Goal: Task Accomplishment & Management: Complete application form

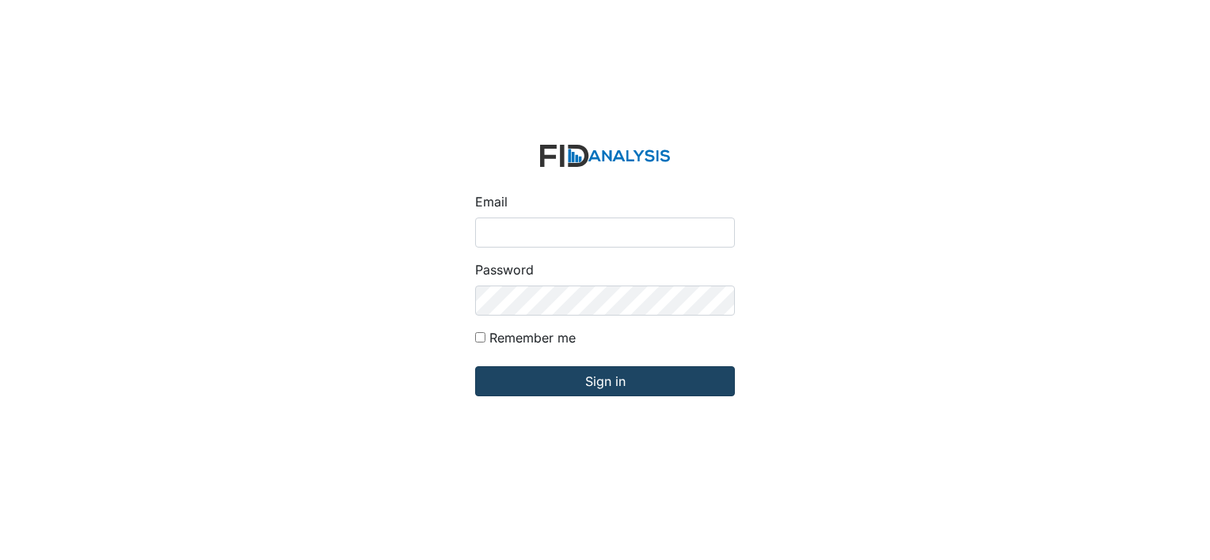
type input "[PERSON_NAME][EMAIL_ADDRESS][DOMAIN_NAME]"
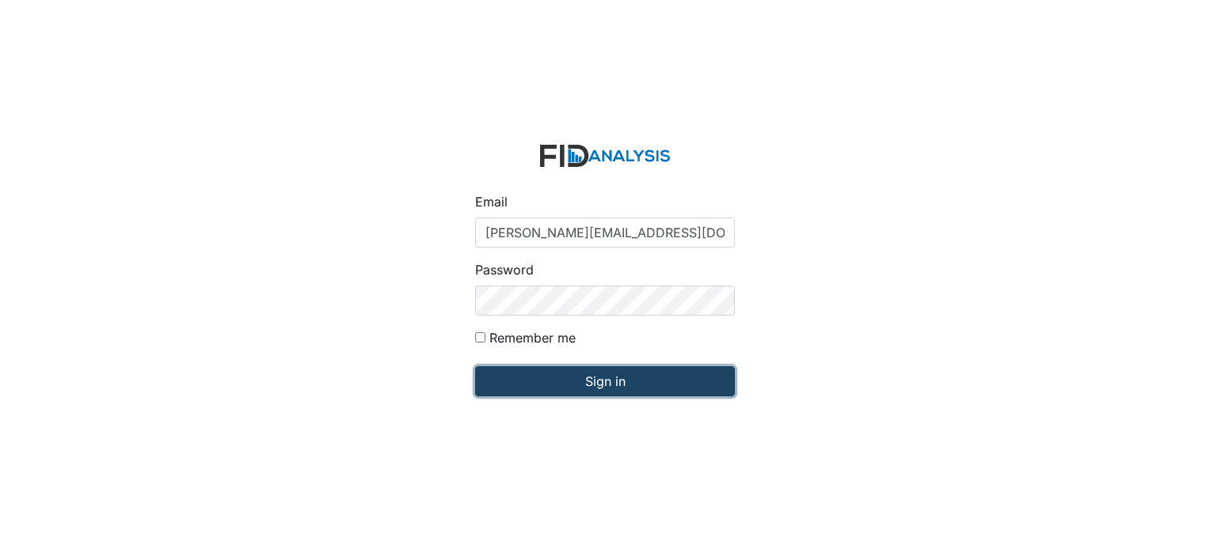
click at [595, 385] on input "Sign in" at bounding box center [605, 382] width 260 height 30
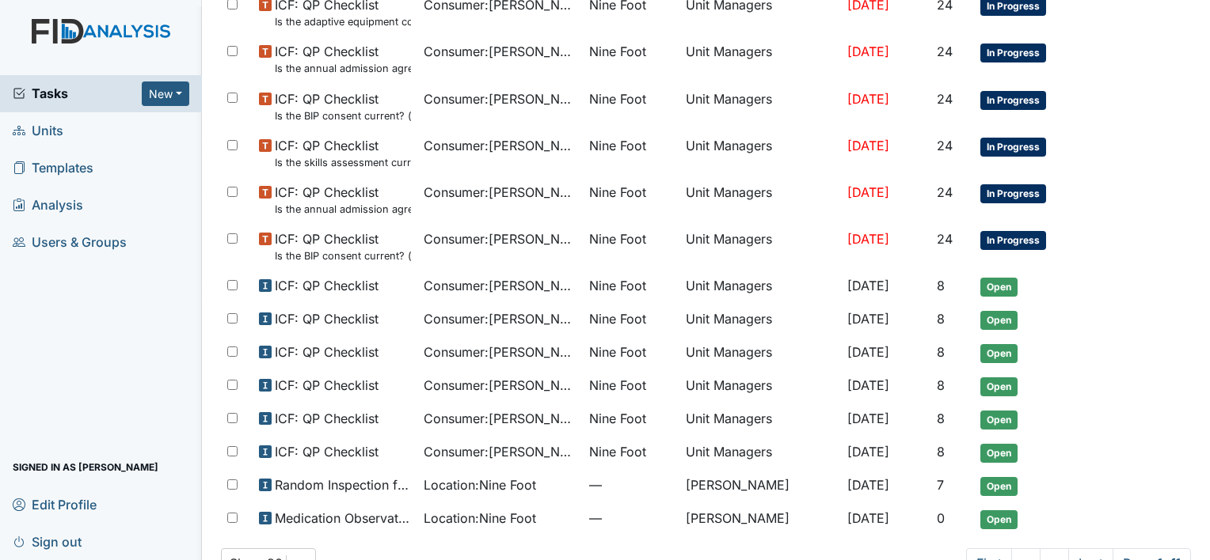
scroll to position [776, 0]
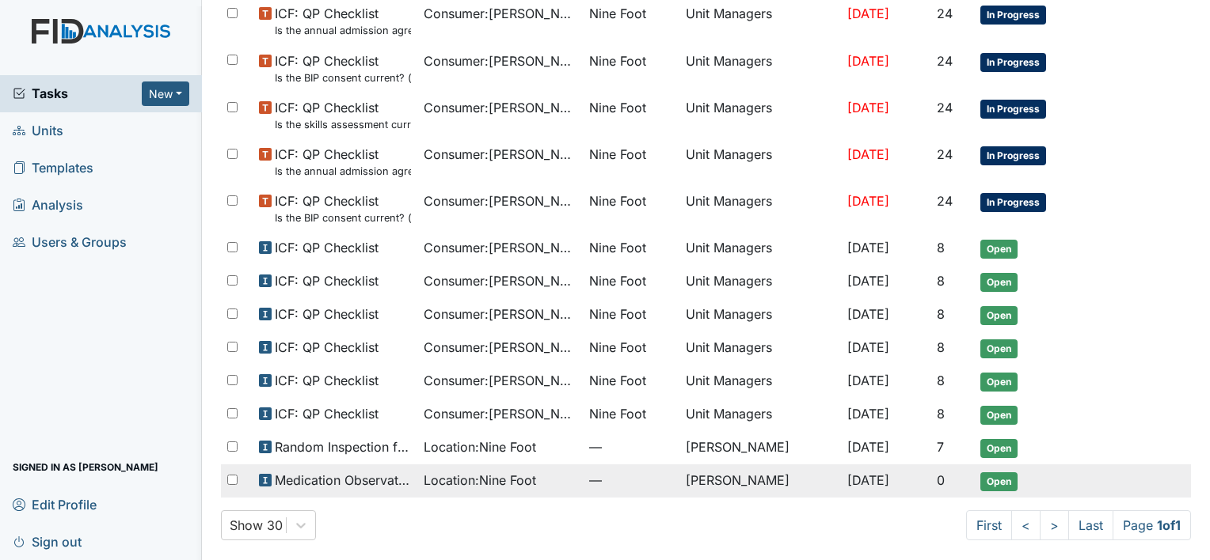
click at [725, 477] on td "[PERSON_NAME]" at bounding box center [759, 481] width 161 height 33
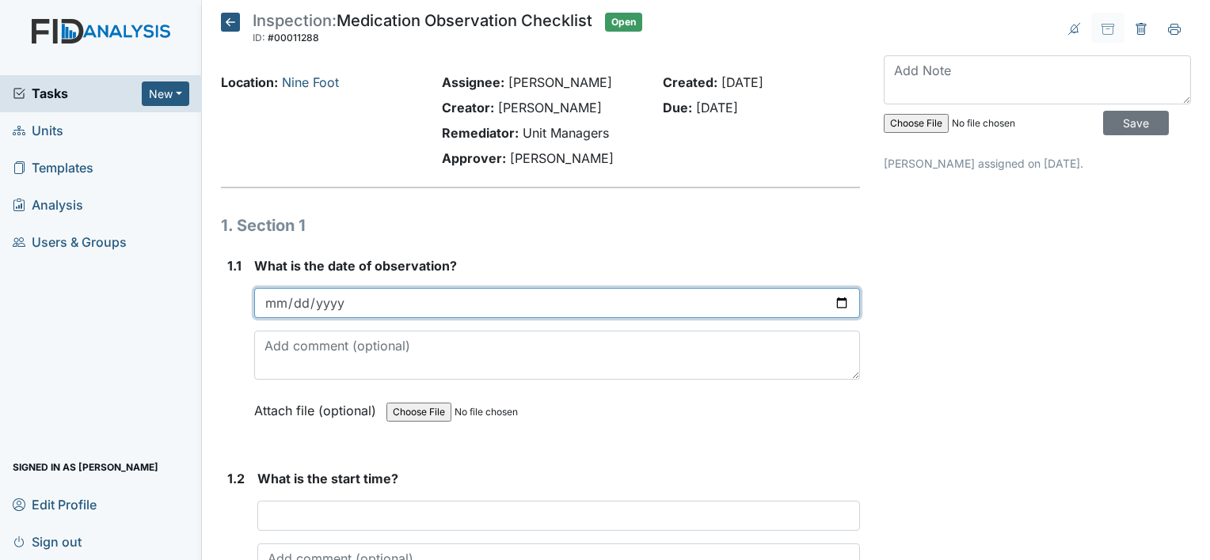
click at [275, 305] on input "date" at bounding box center [557, 303] width 606 height 30
type input "[DATE]"
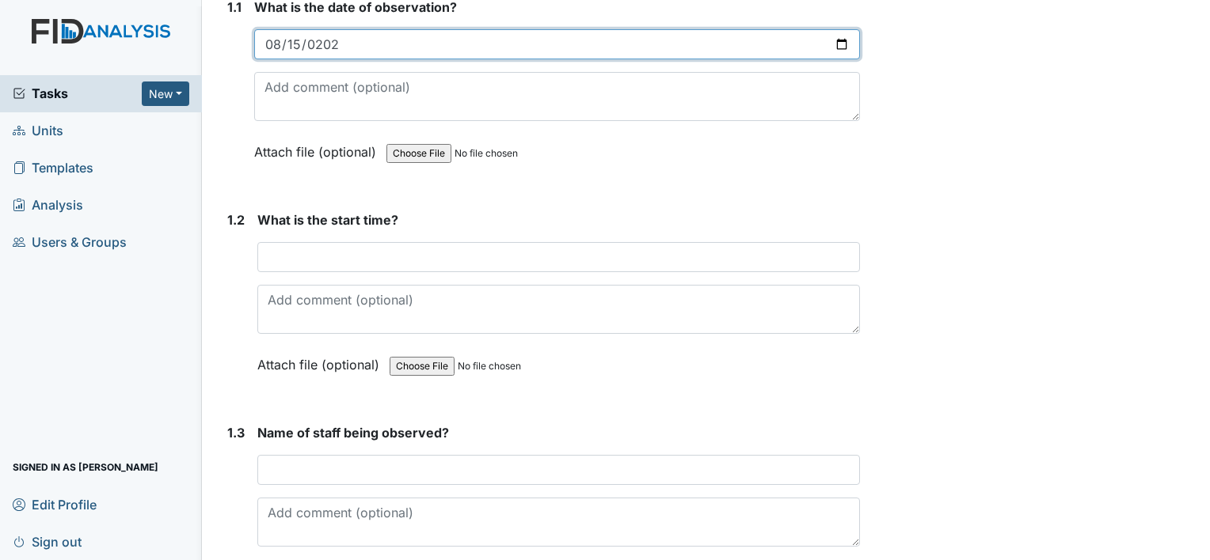
scroll to position [264, 0]
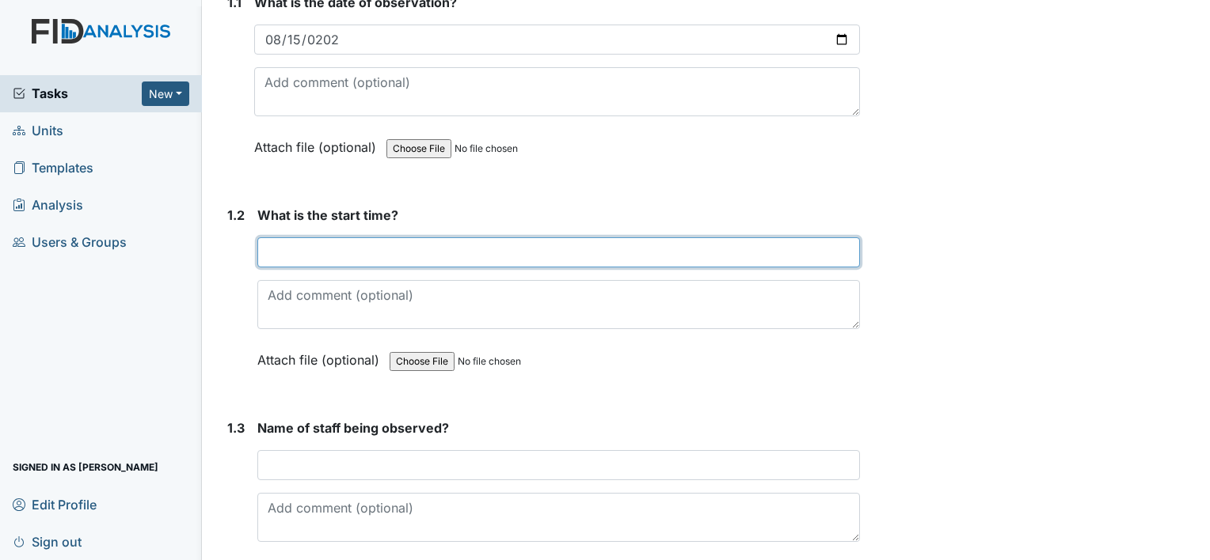
click at [306, 249] on input "text" at bounding box center [558, 252] width 602 height 30
type input "7pm"
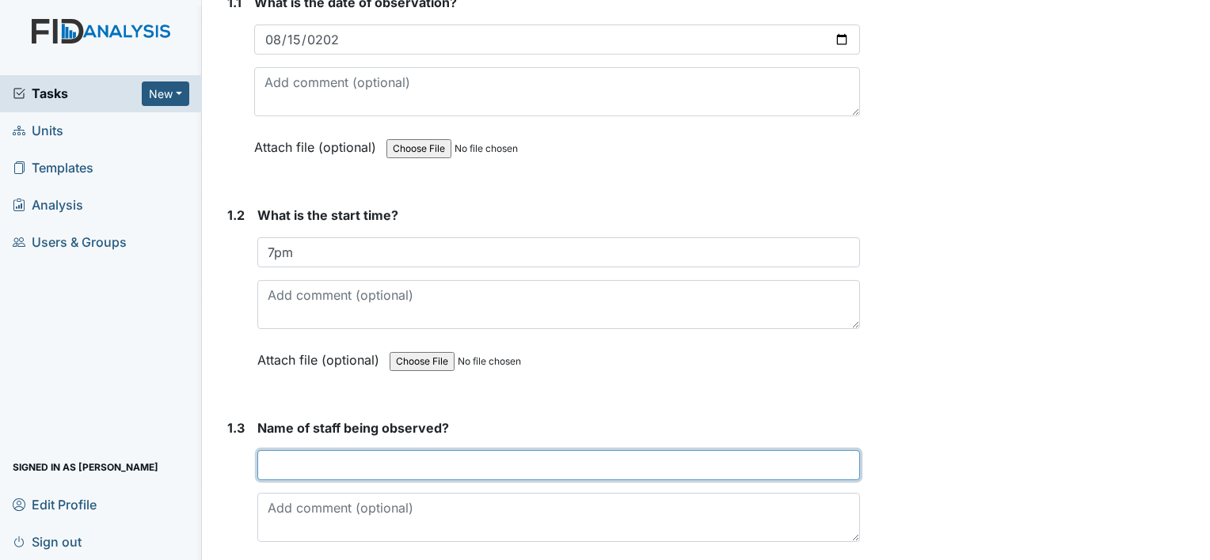
click at [278, 463] on input "text" at bounding box center [558, 465] width 602 height 30
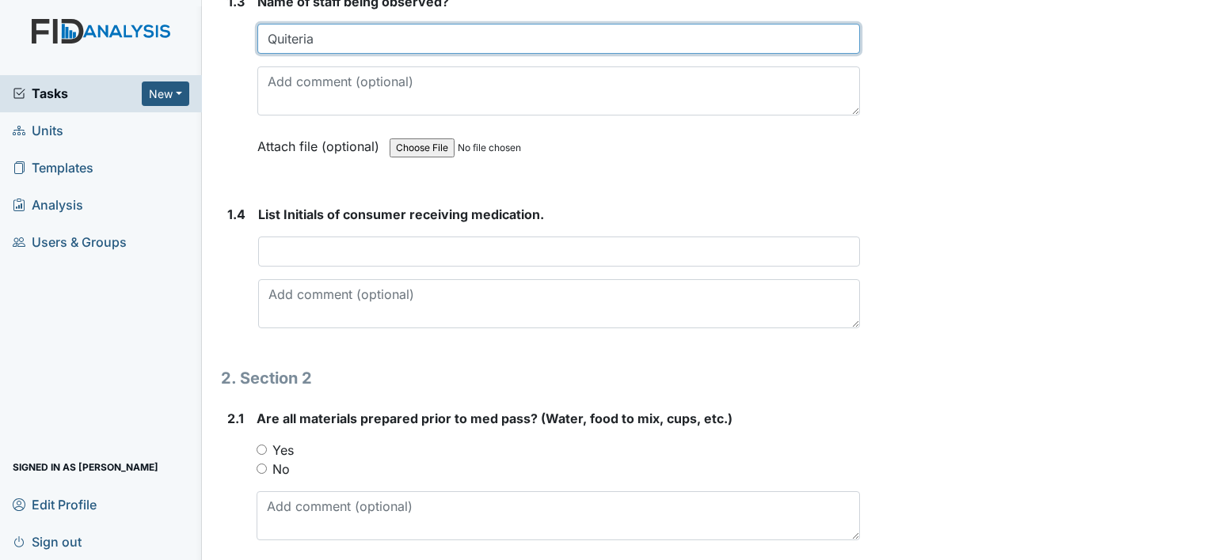
scroll to position [697, 0]
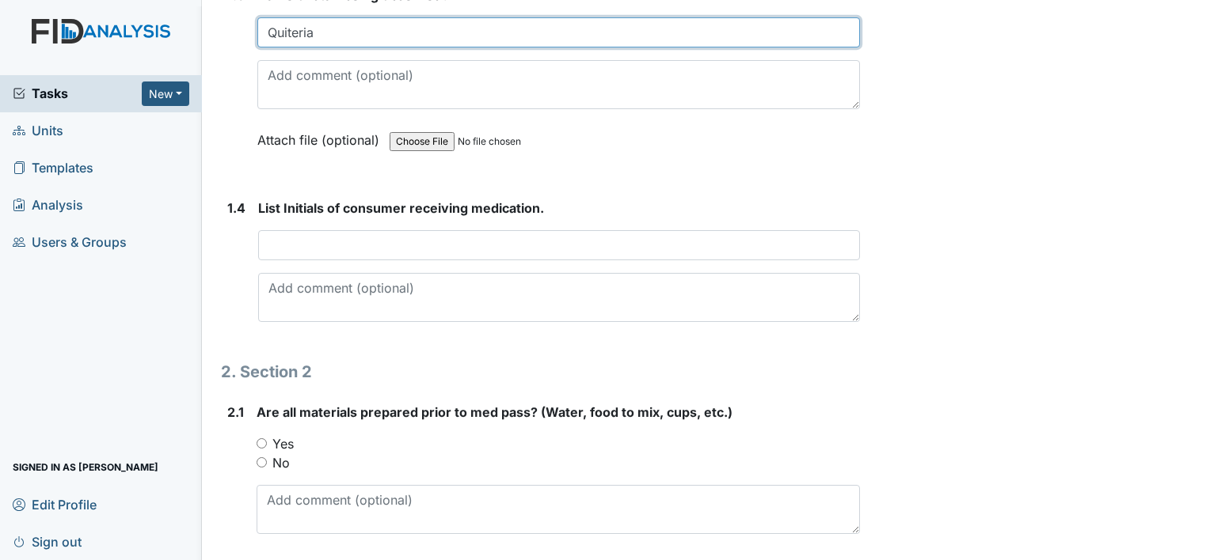
type input "Quiteria"
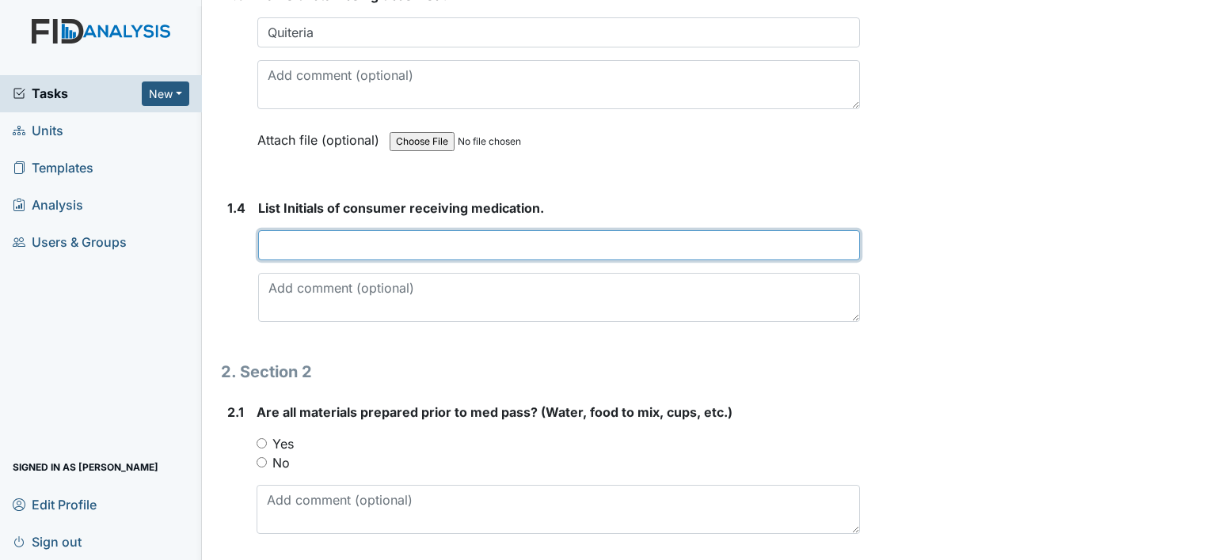
click at [275, 237] on input "text" at bounding box center [559, 245] width 602 height 30
type input "DG, TS ,[PERSON_NAME] ,RT ,SK ,HG"
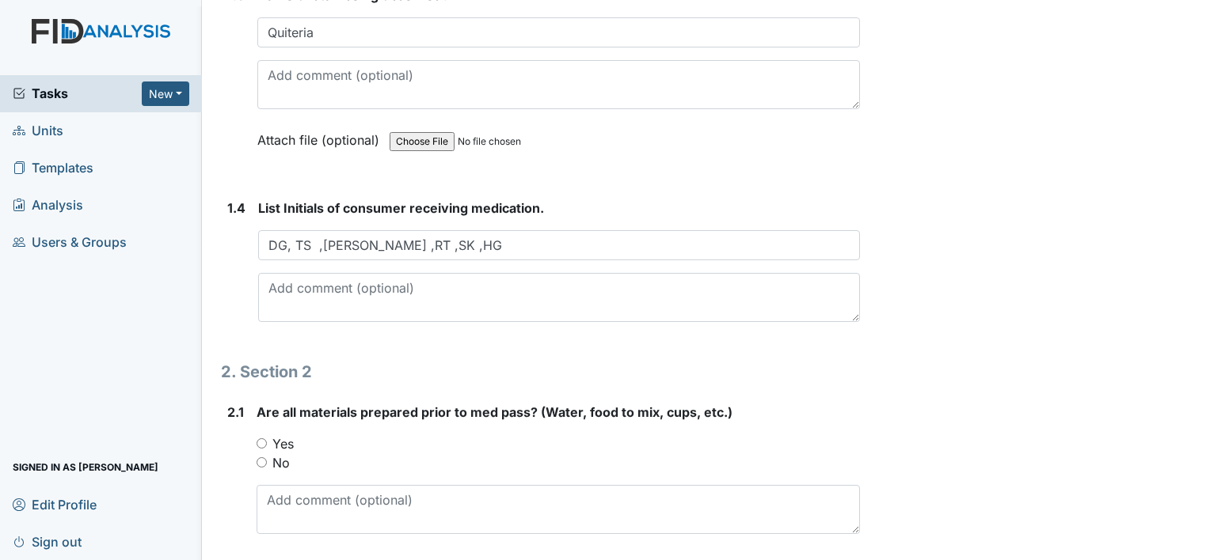
click at [750, 364] on h1 "2. Section 2" at bounding box center [540, 372] width 639 height 24
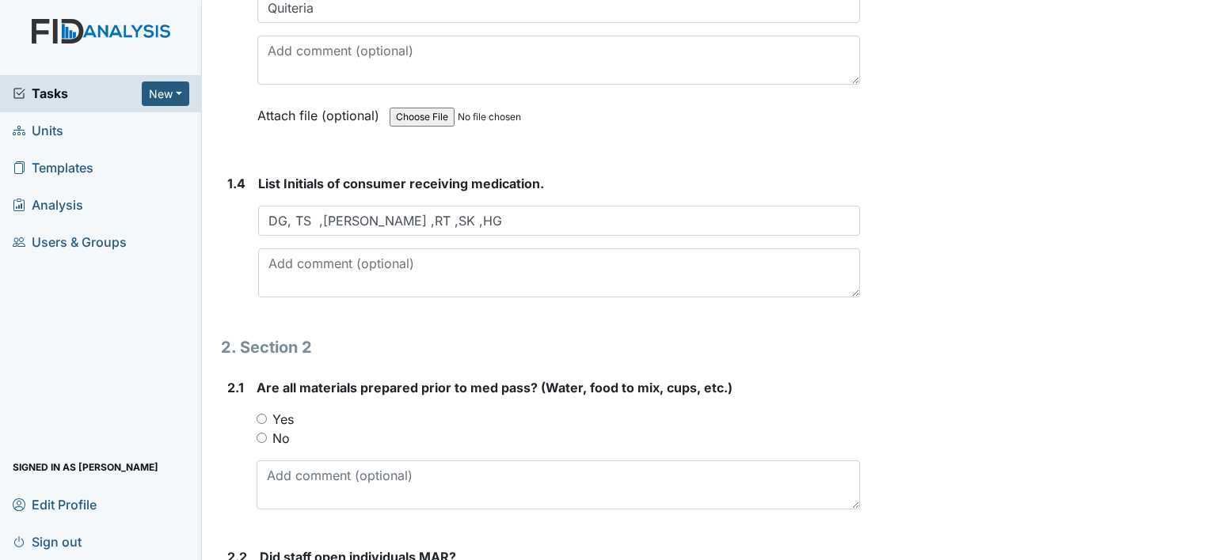
scroll to position [728, 0]
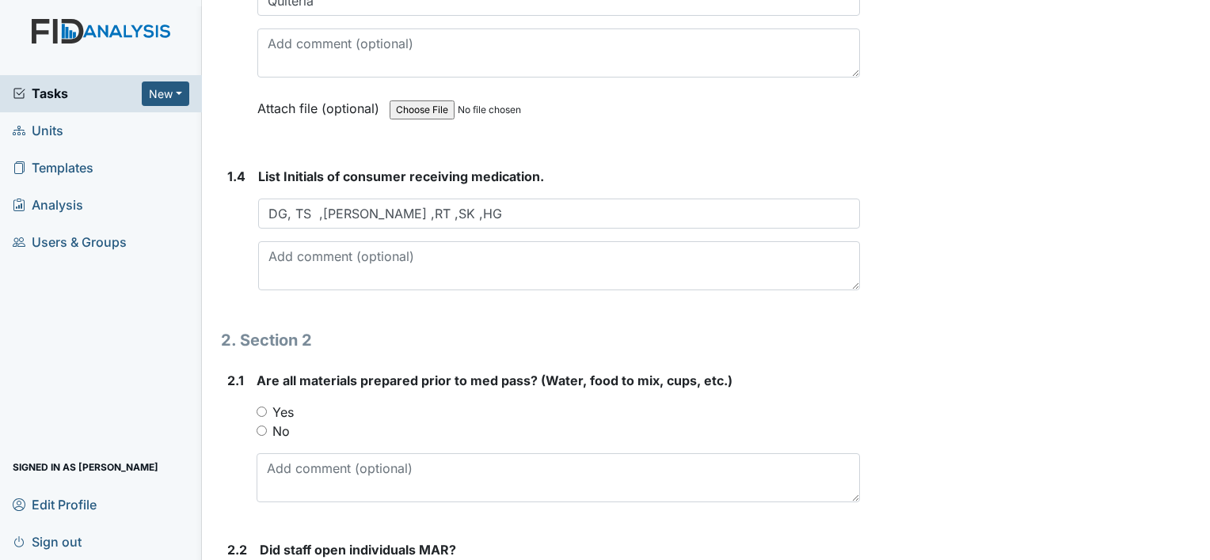
click at [260, 410] on input "Yes" at bounding box center [261, 412] width 10 height 10
radio input "true"
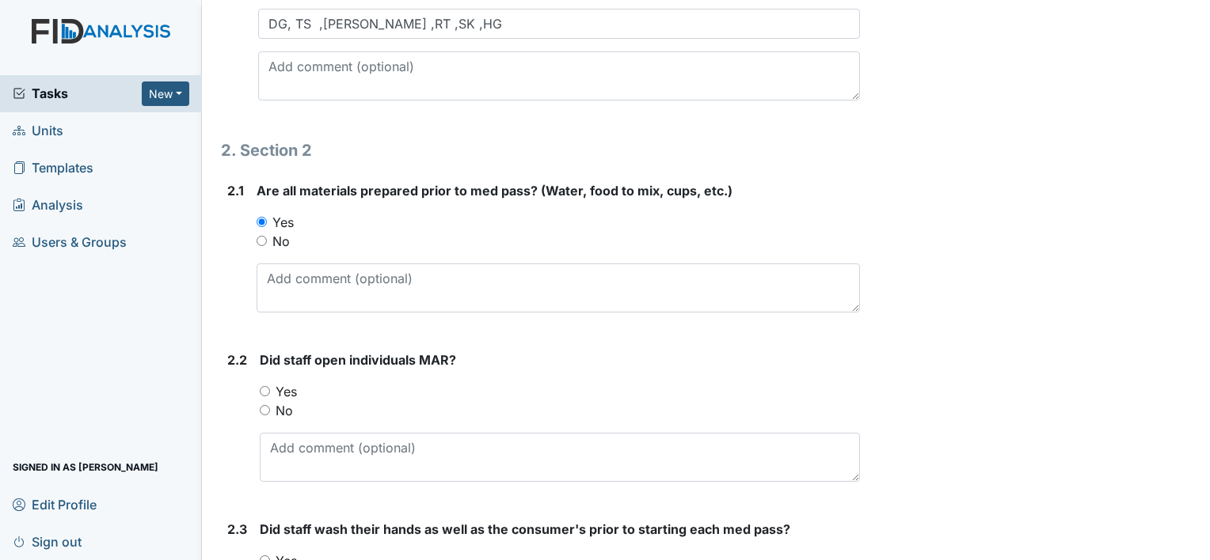
scroll to position [971, 0]
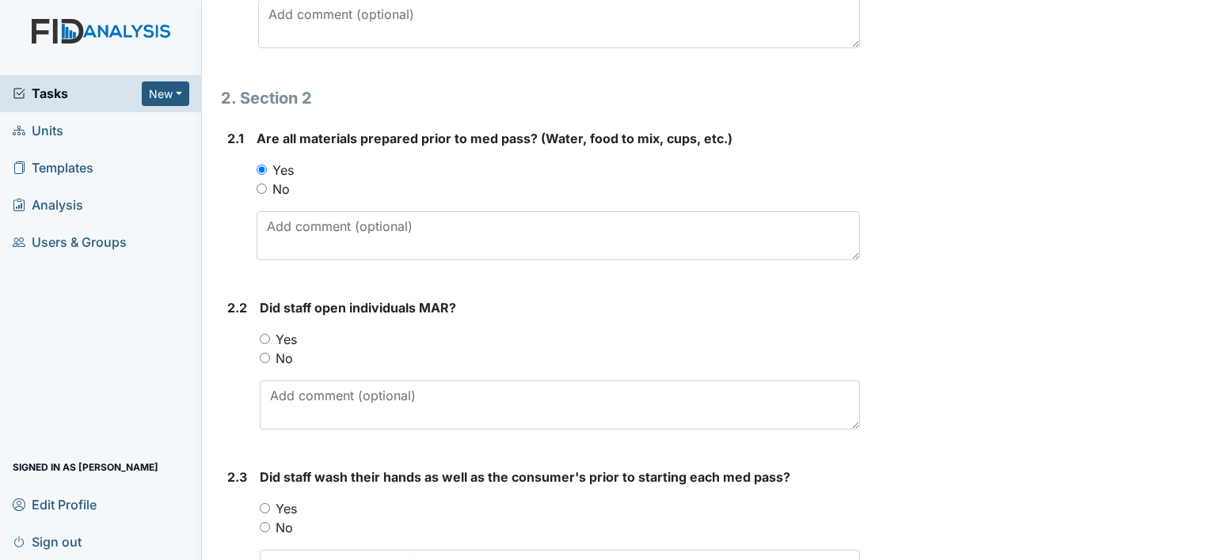
click at [264, 334] on input "Yes" at bounding box center [265, 339] width 10 height 10
radio input "true"
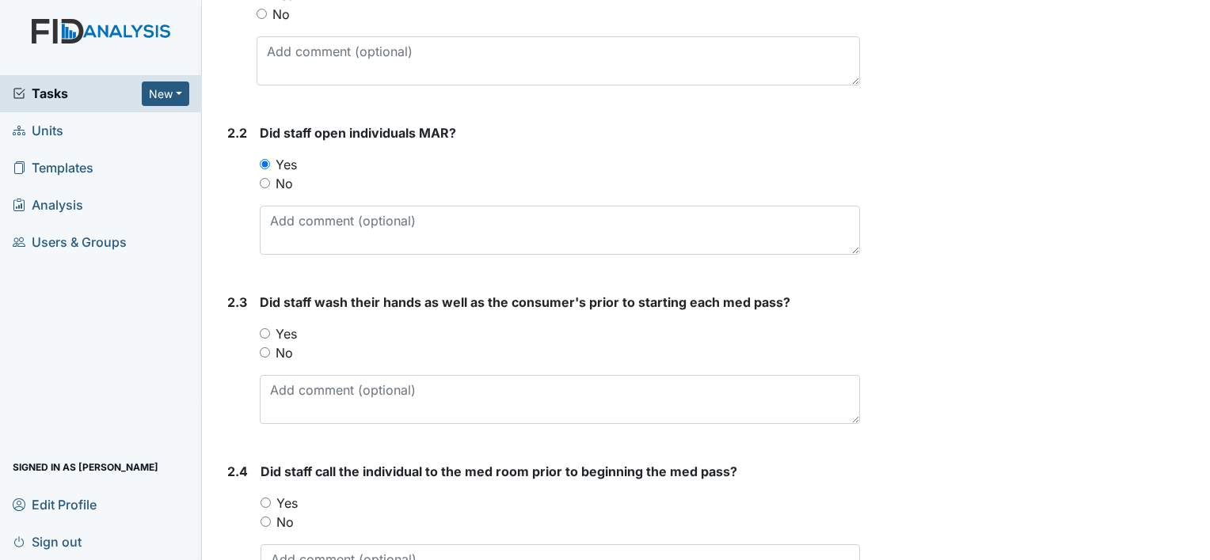
scroll to position [1161, 0]
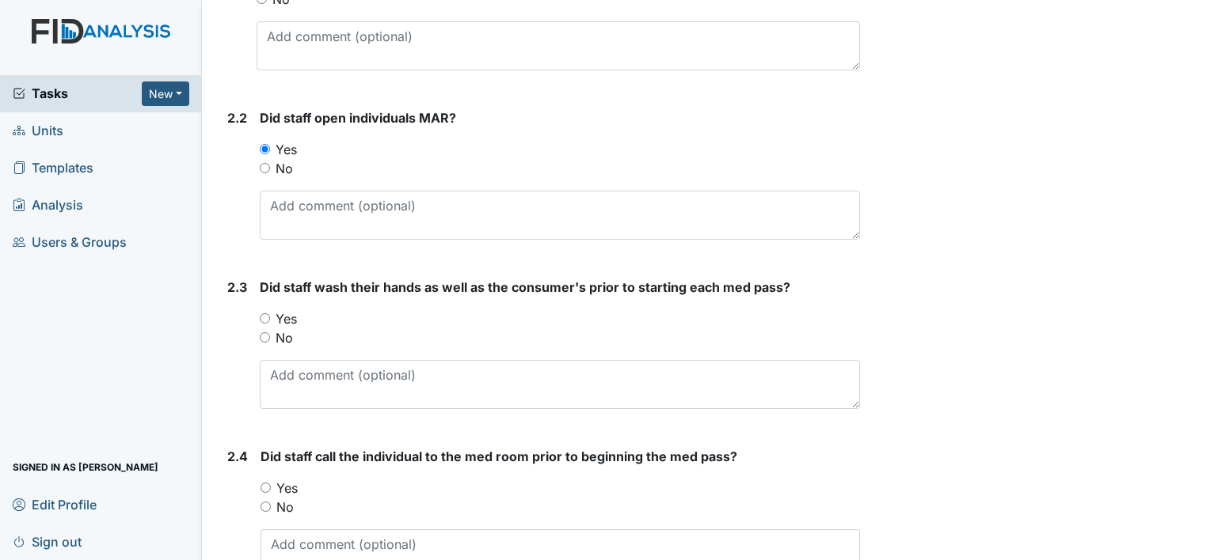
click at [261, 313] on input "Yes" at bounding box center [265, 318] width 10 height 10
radio input "true"
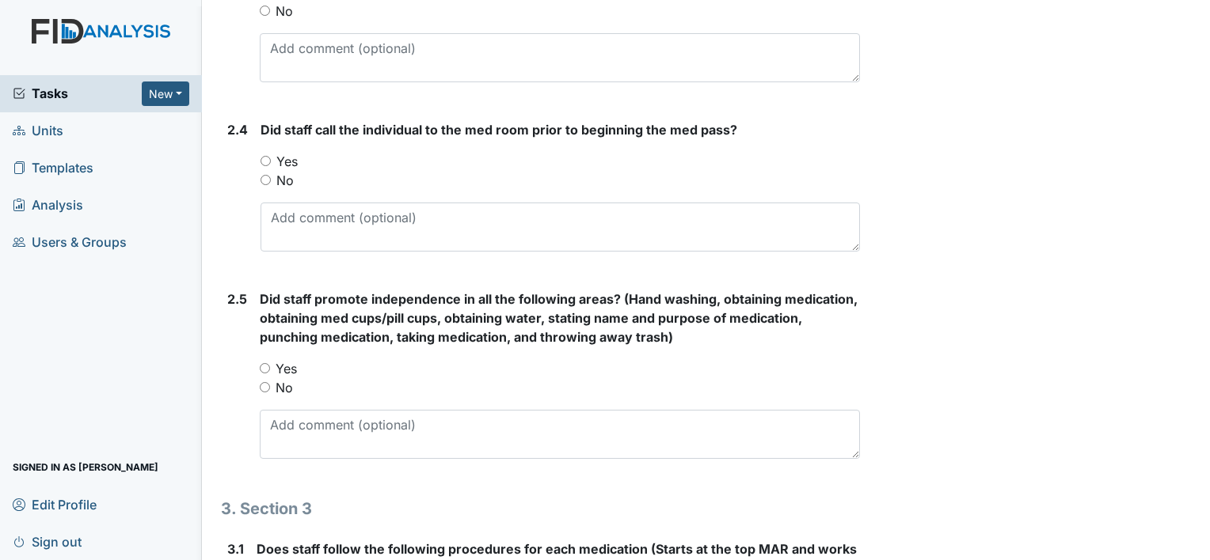
scroll to position [1498, 0]
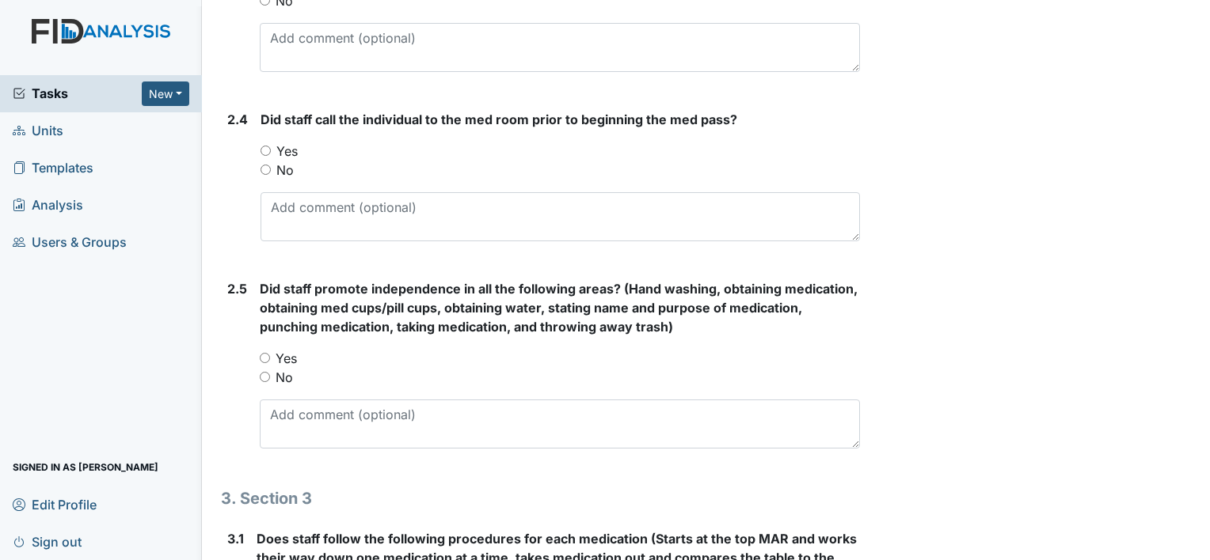
click at [263, 146] on input "Yes" at bounding box center [265, 151] width 10 height 10
radio input "true"
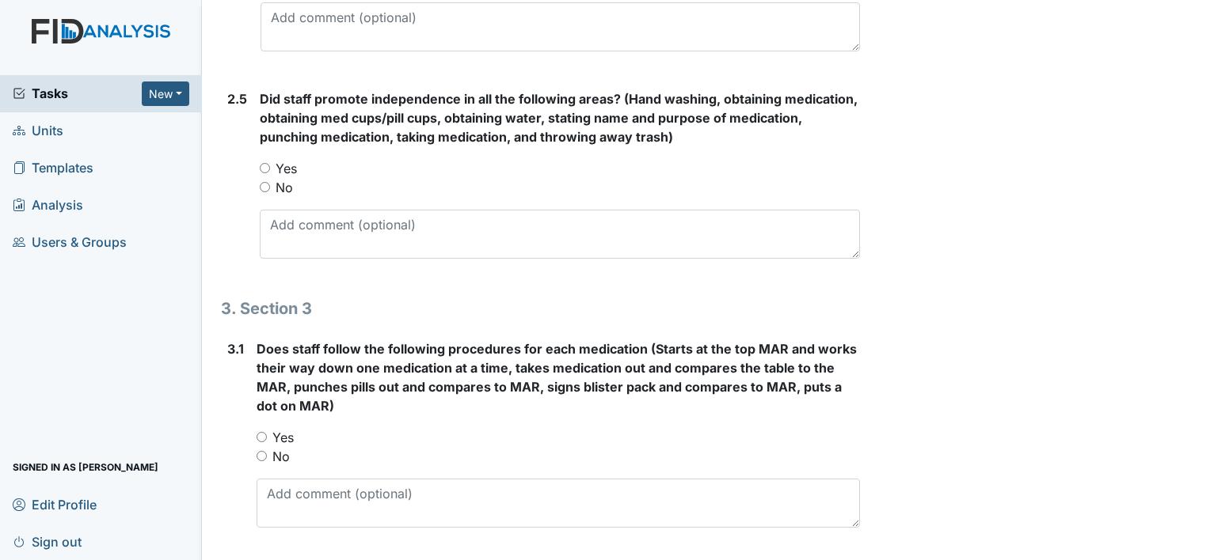
scroll to position [1742, 0]
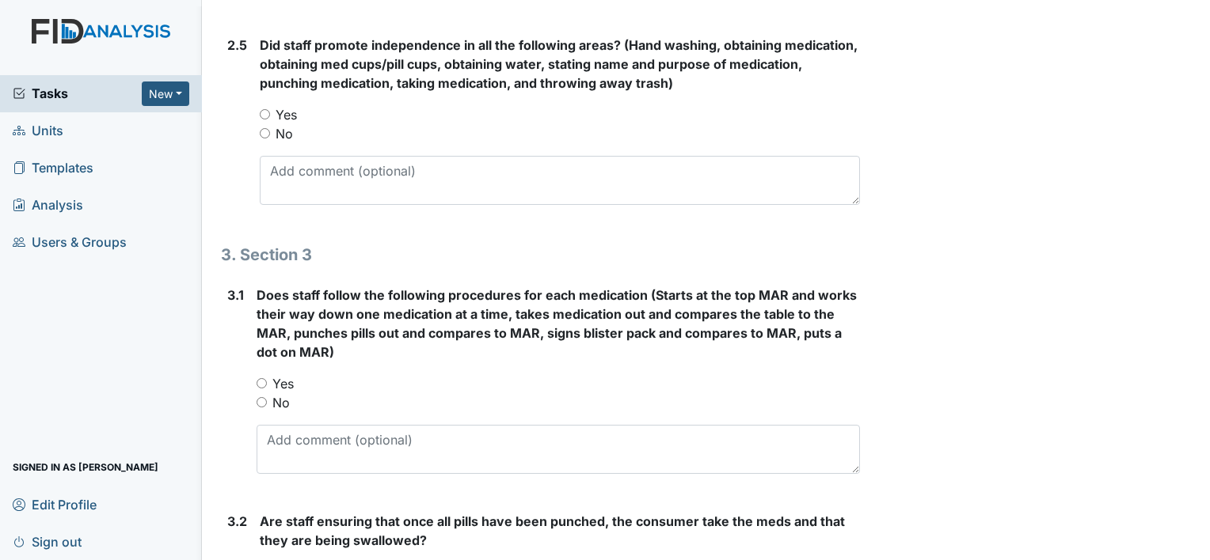
click at [264, 109] on input "Yes" at bounding box center [265, 114] width 10 height 10
radio input "true"
click at [260, 378] on input "Yes" at bounding box center [261, 383] width 10 height 10
radio input "true"
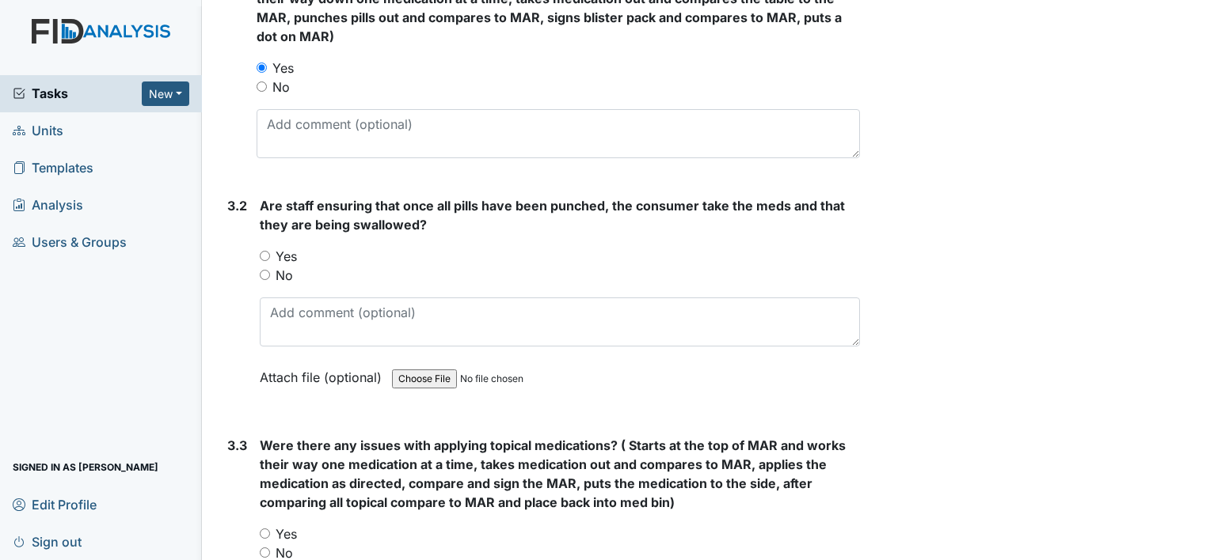
scroll to position [2122, 0]
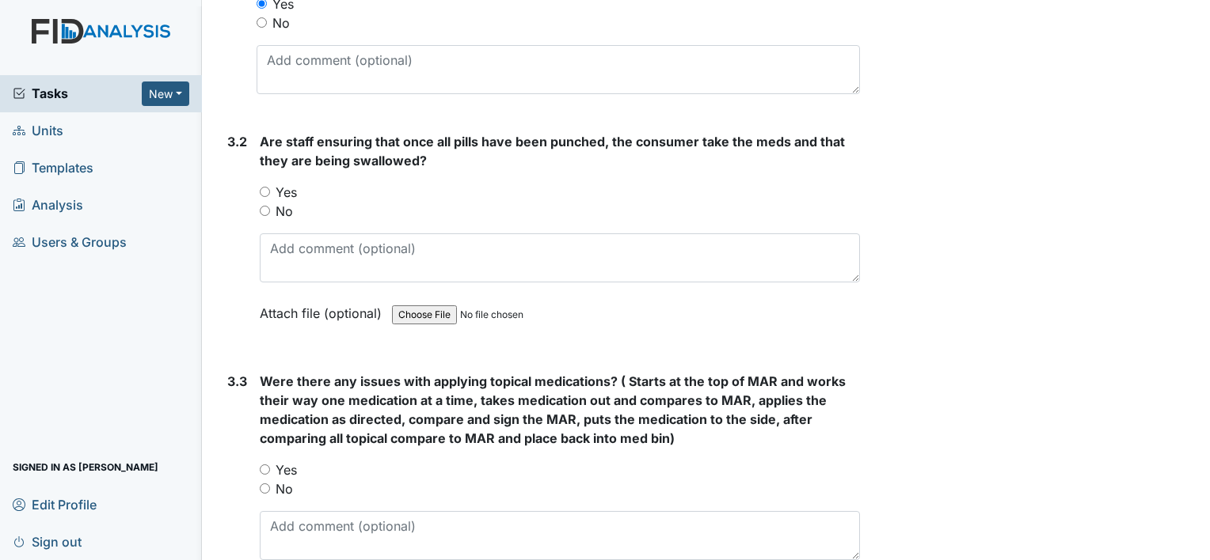
click at [265, 187] on input "Yes" at bounding box center [265, 192] width 10 height 10
radio input "true"
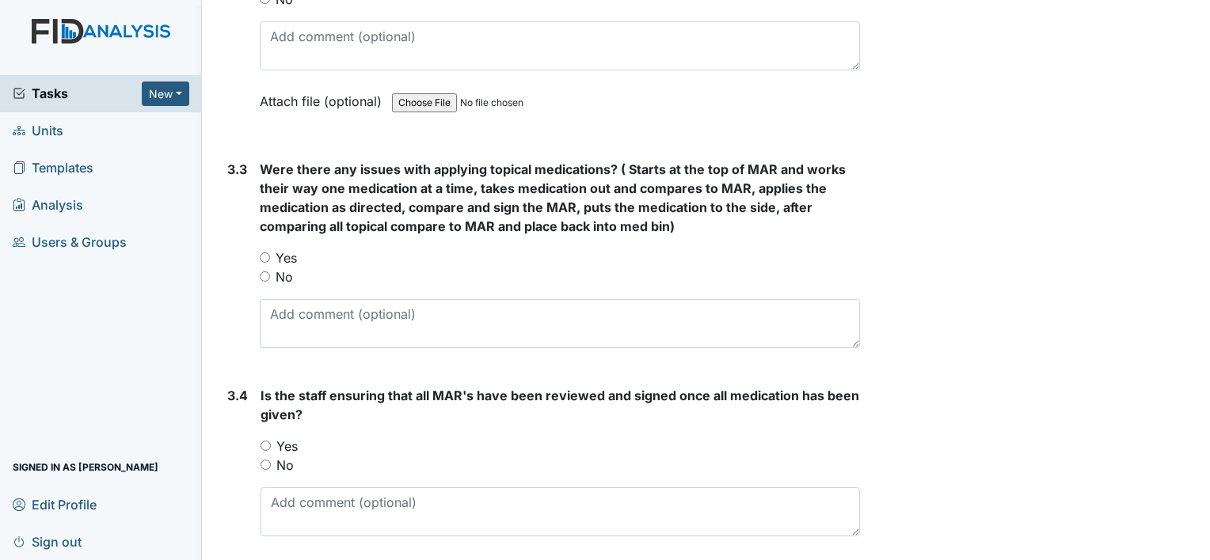
scroll to position [2343, 0]
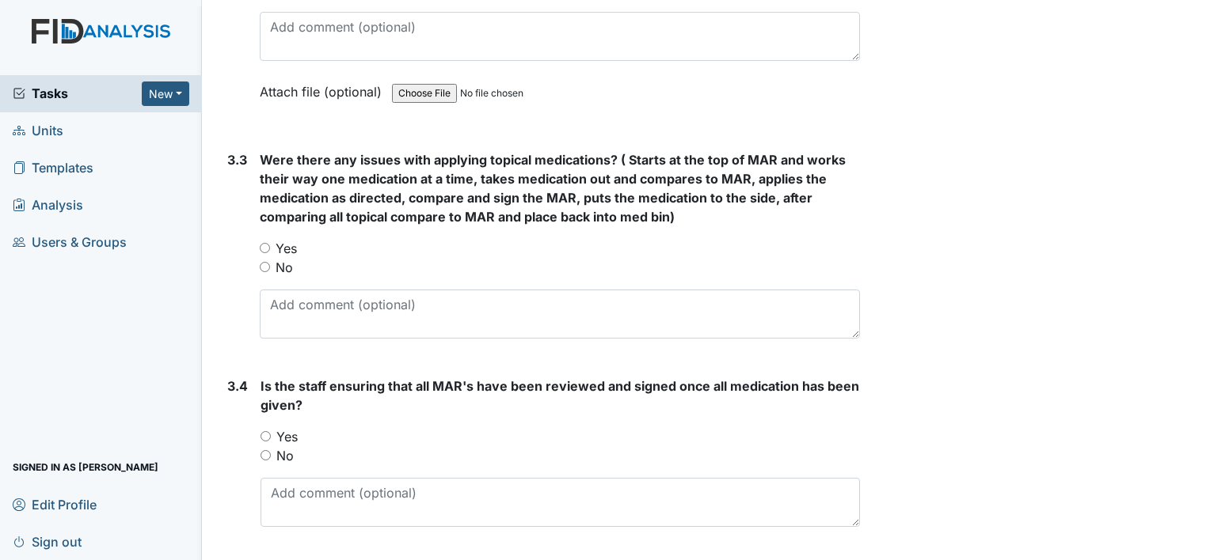
click at [263, 244] on input "Yes" at bounding box center [265, 248] width 10 height 10
radio input "true"
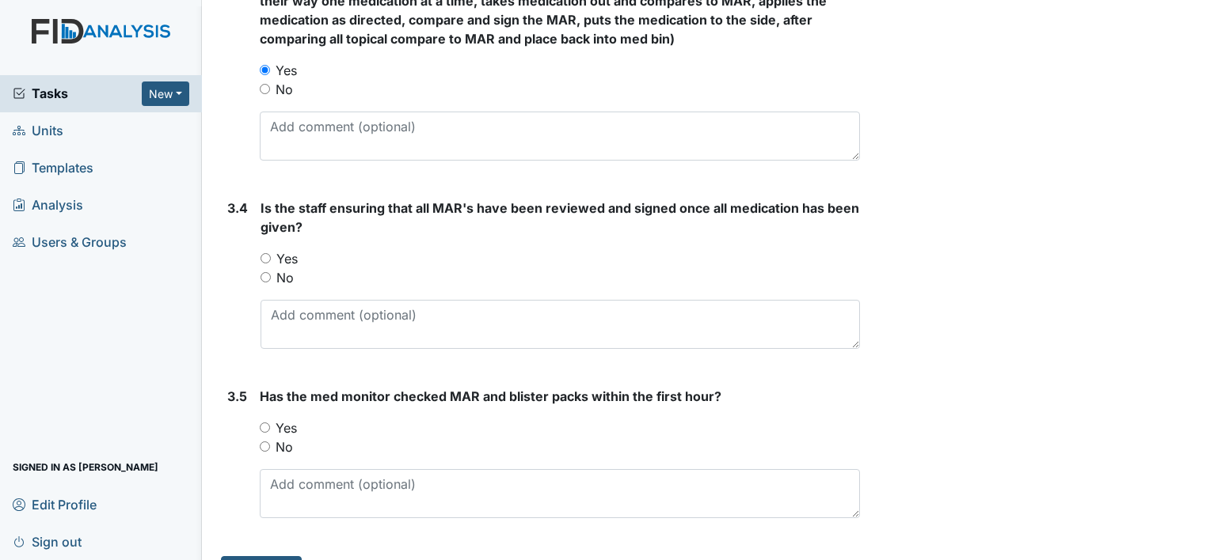
scroll to position [2533, 0]
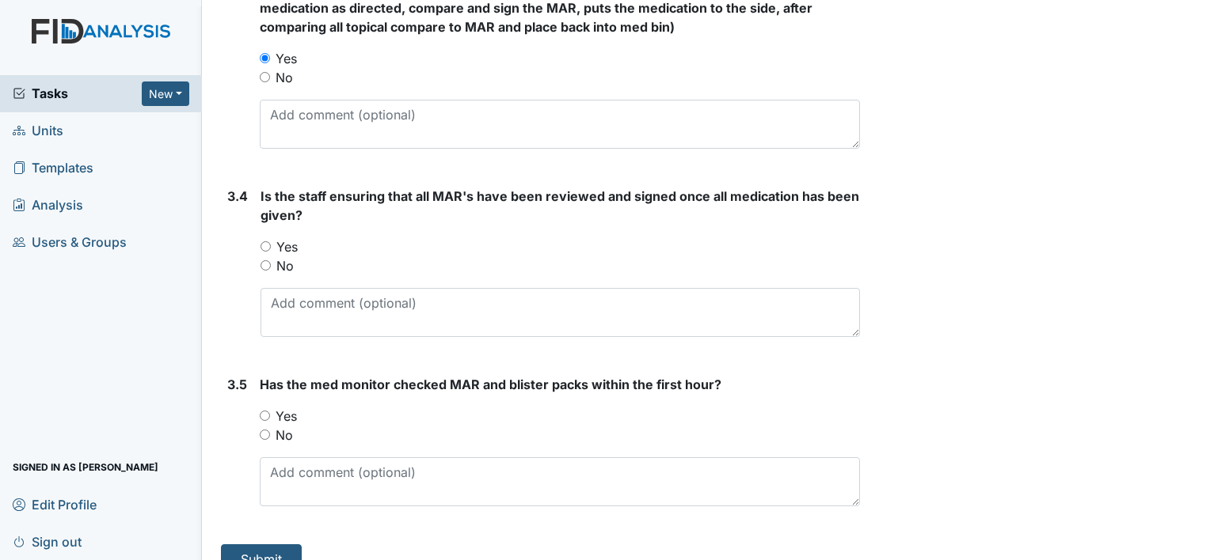
click at [264, 241] on input "Yes" at bounding box center [265, 246] width 10 height 10
radio input "true"
click at [265, 411] on input "Yes" at bounding box center [265, 416] width 10 height 10
radio input "true"
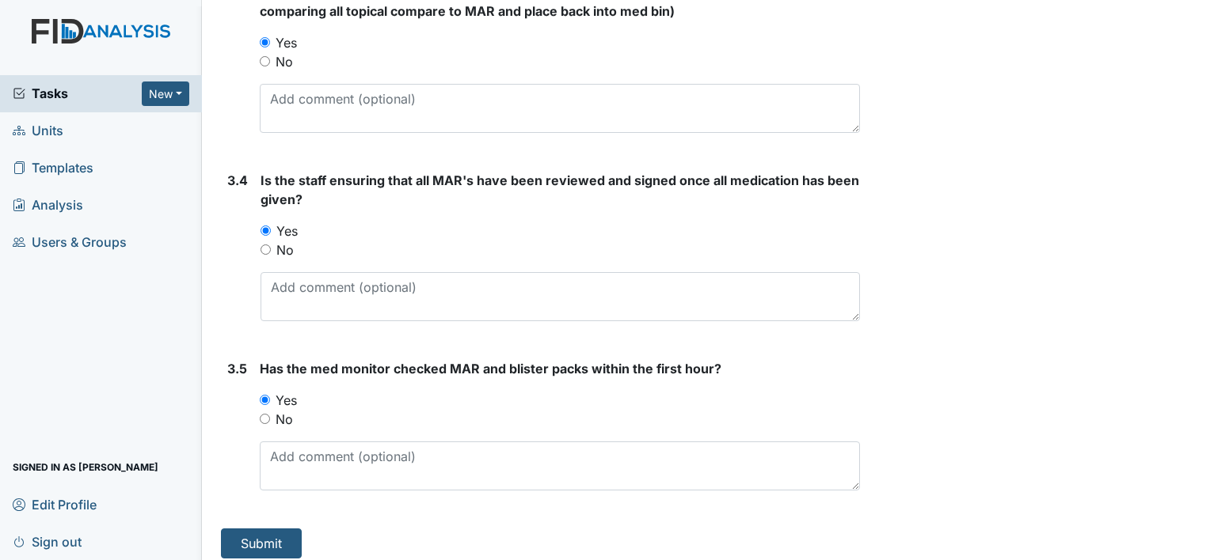
scroll to position [2553, 0]
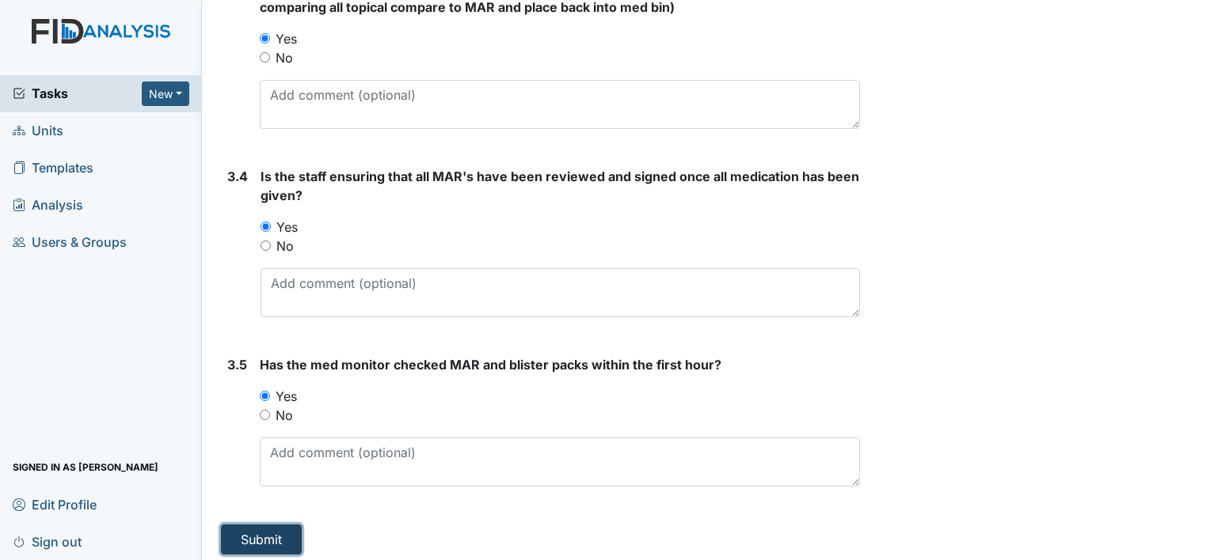
click at [272, 530] on button "Submit" at bounding box center [261, 540] width 81 height 30
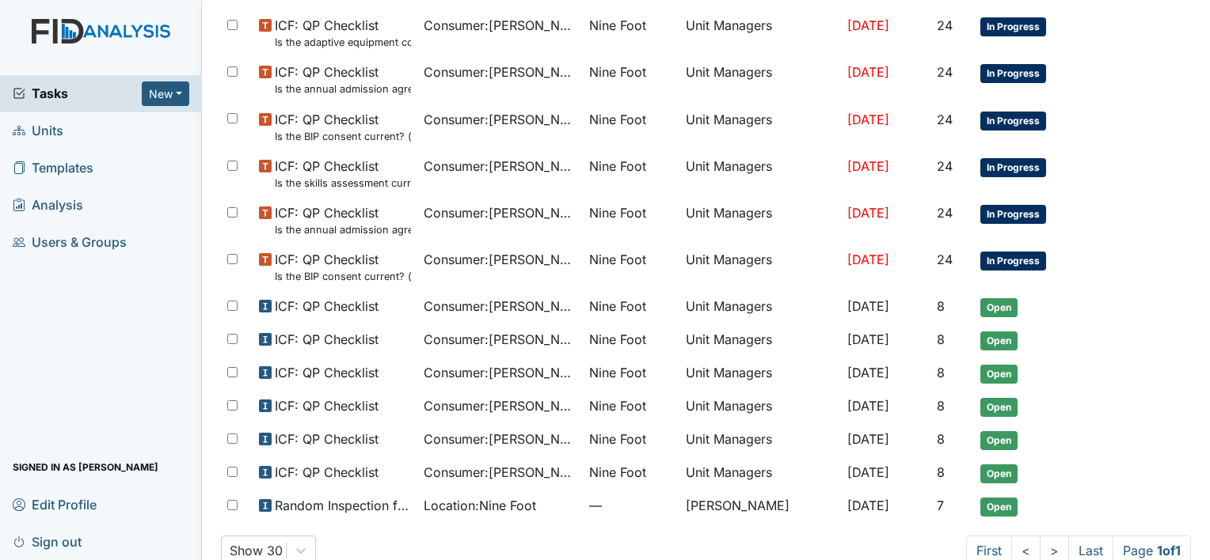
scroll to position [795, 0]
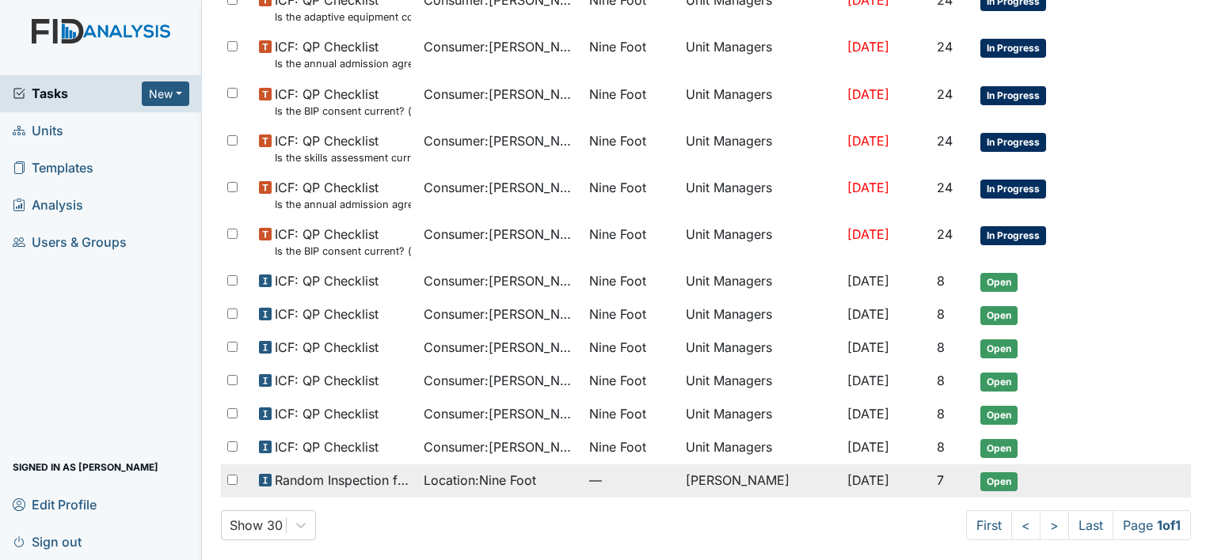
click at [706, 478] on td "[PERSON_NAME]" at bounding box center [759, 481] width 161 height 33
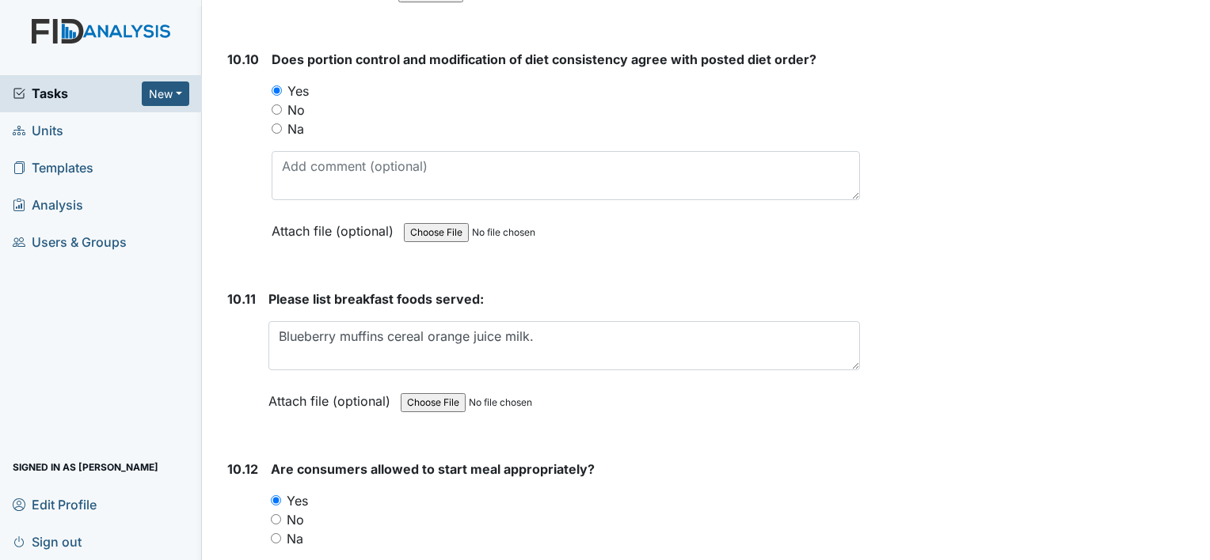
scroll to position [15947, 0]
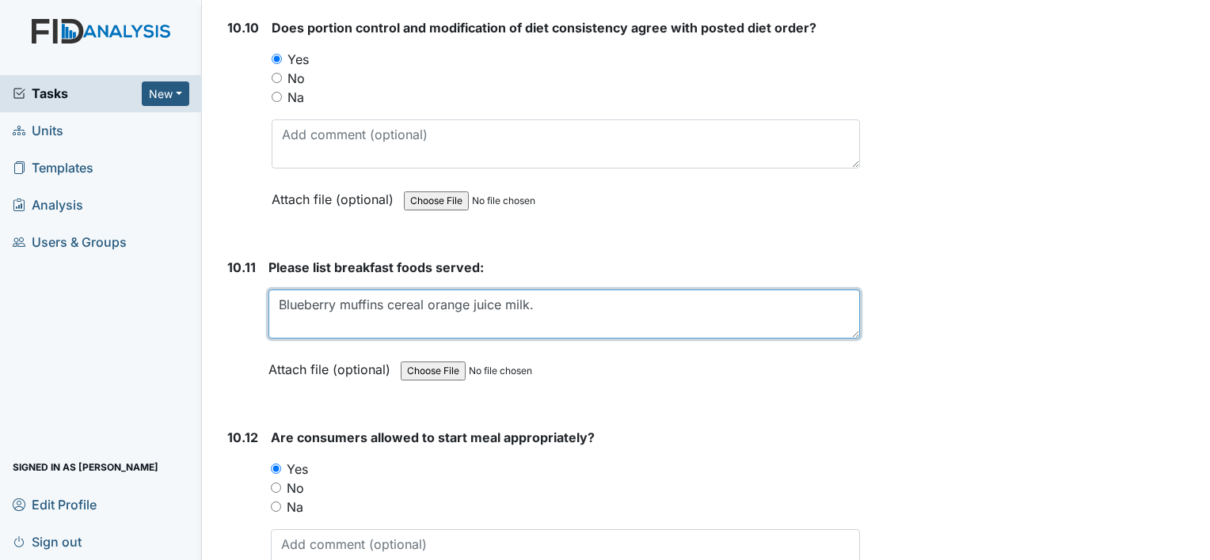
click at [534, 290] on textarea "Blueberry muffins cereal orange juice milk." at bounding box center [563, 314] width 591 height 49
type textarea "B"
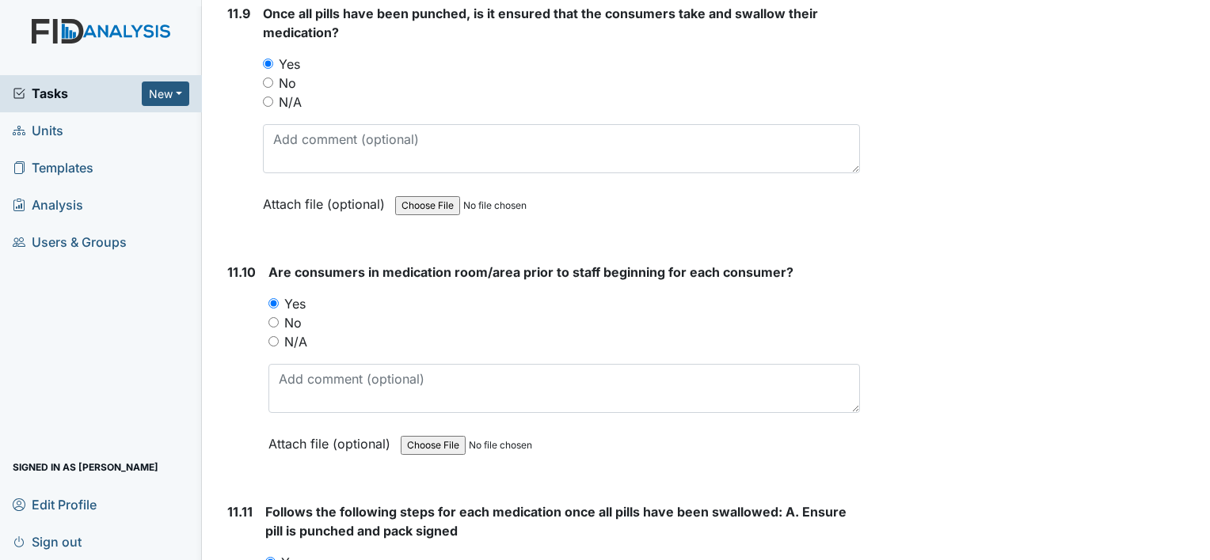
scroll to position [19852, 0]
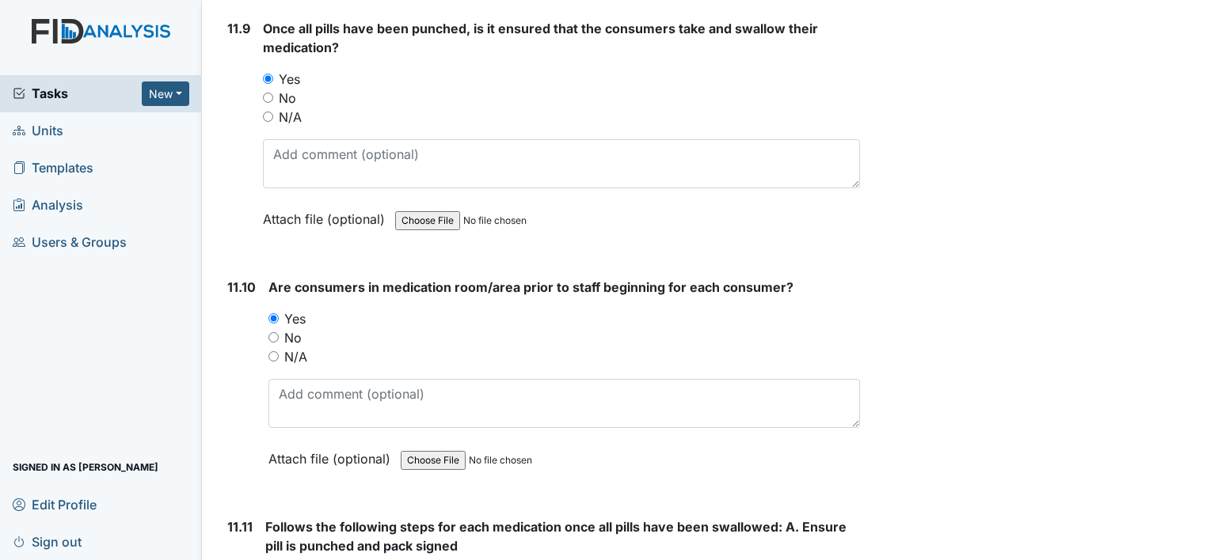
click at [274, 332] on input "No" at bounding box center [273, 337] width 10 height 10
radio input "true"
click at [272, 332] on input "No" at bounding box center [273, 337] width 10 height 10
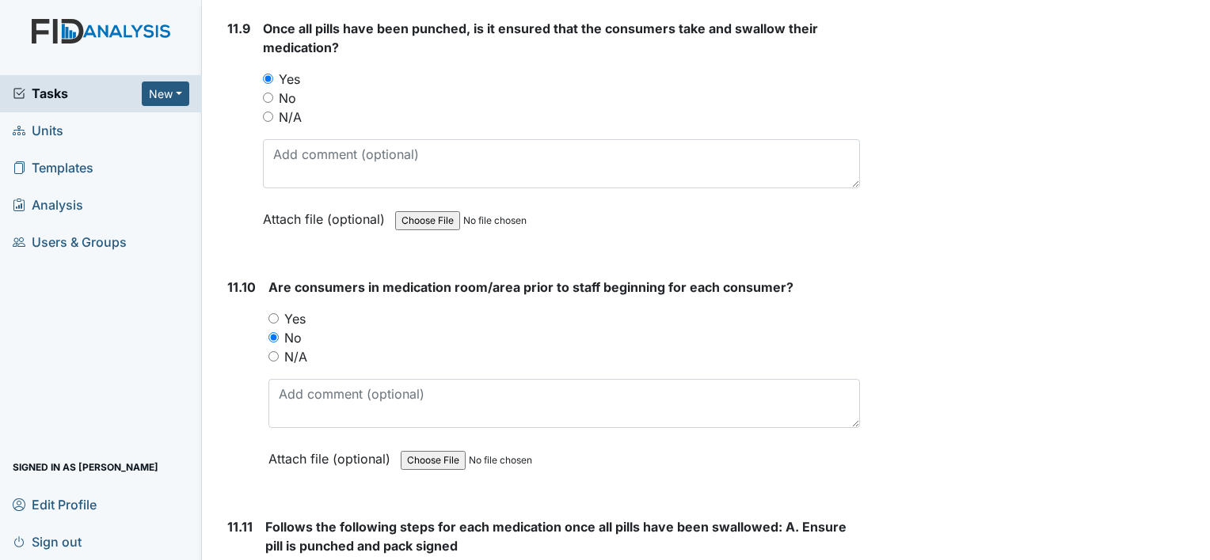
click at [311, 348] on div "N/A" at bounding box center [563, 357] width 591 height 19
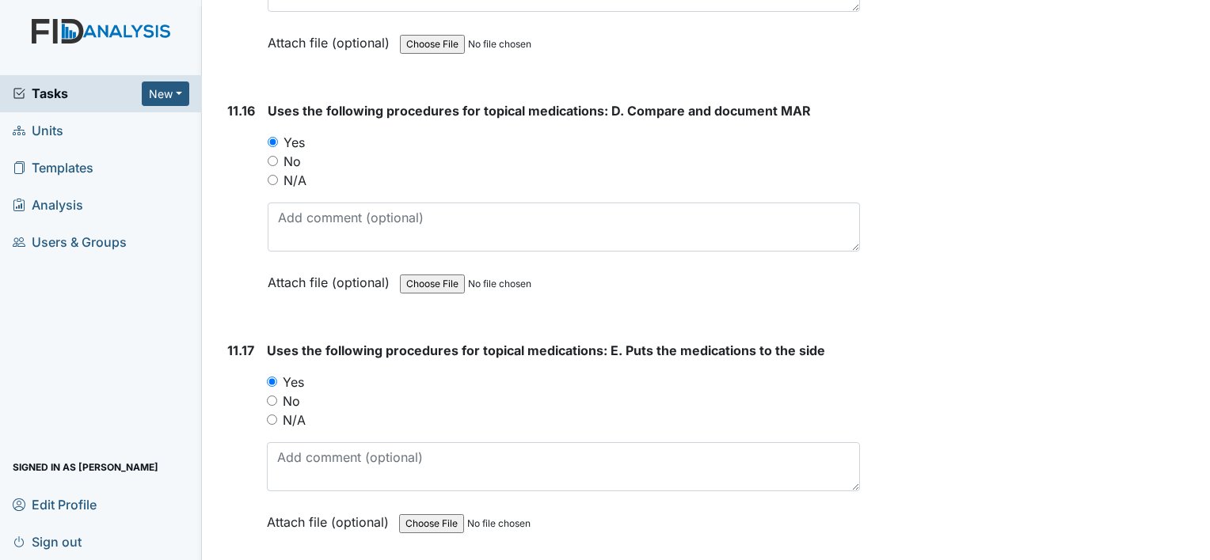
scroll to position [21570, 0]
